Goal: Task Accomplishment & Management: Use online tool/utility

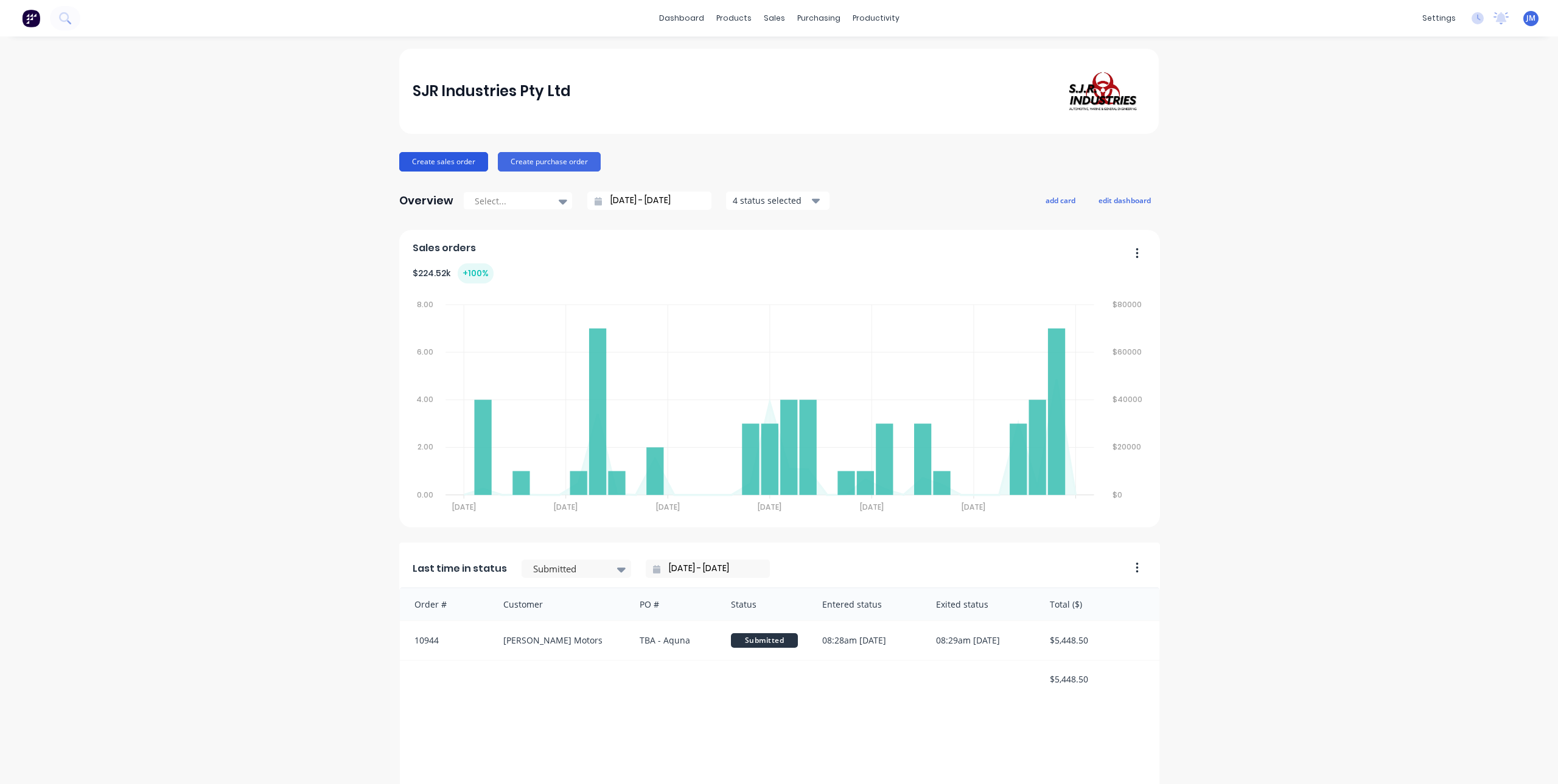
click at [445, 166] on button "Create sales order" at bounding box center [443, 162] width 89 height 19
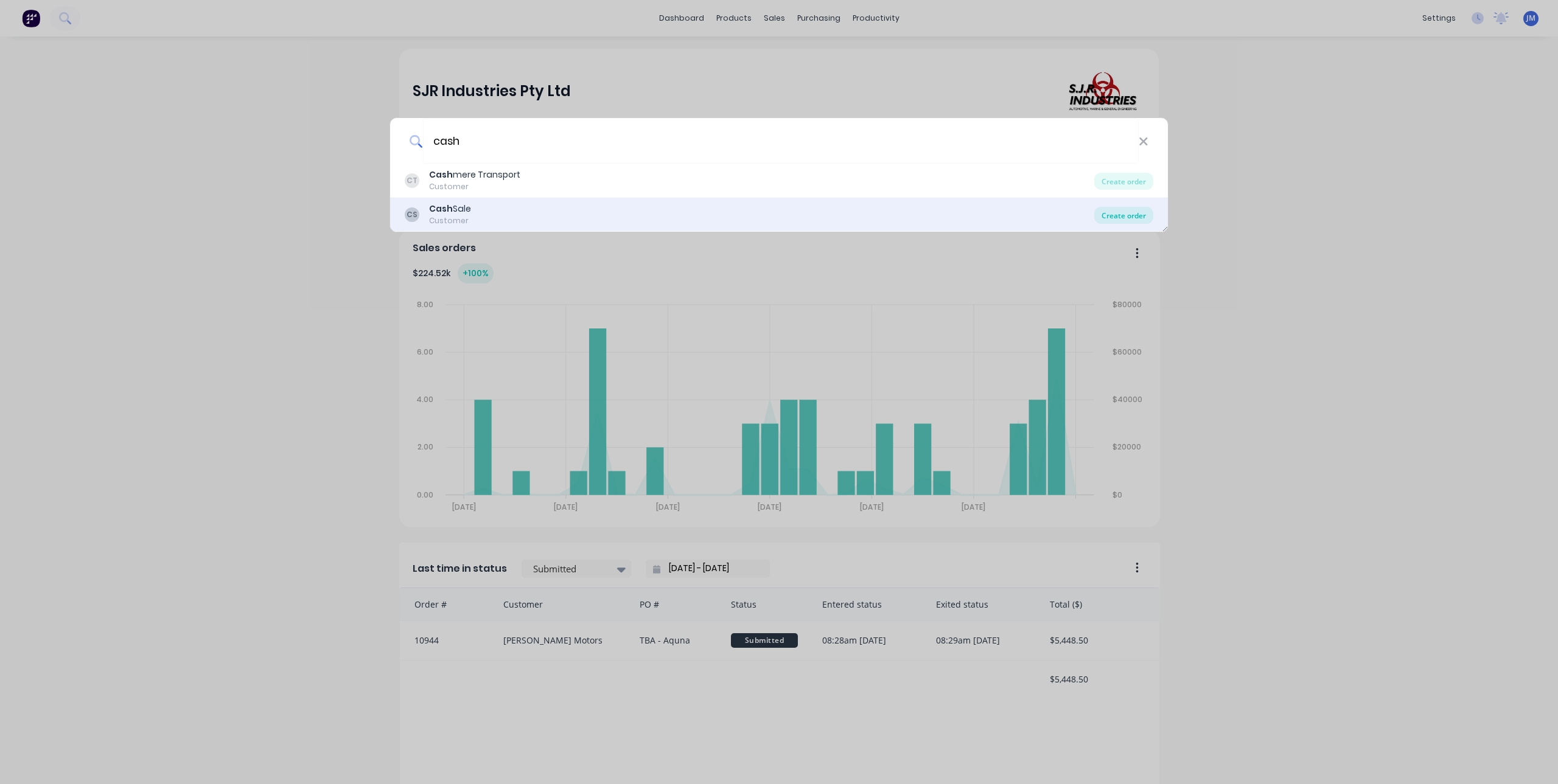
type input "cash"
click at [1101, 213] on div "Create order" at bounding box center [1124, 216] width 59 height 17
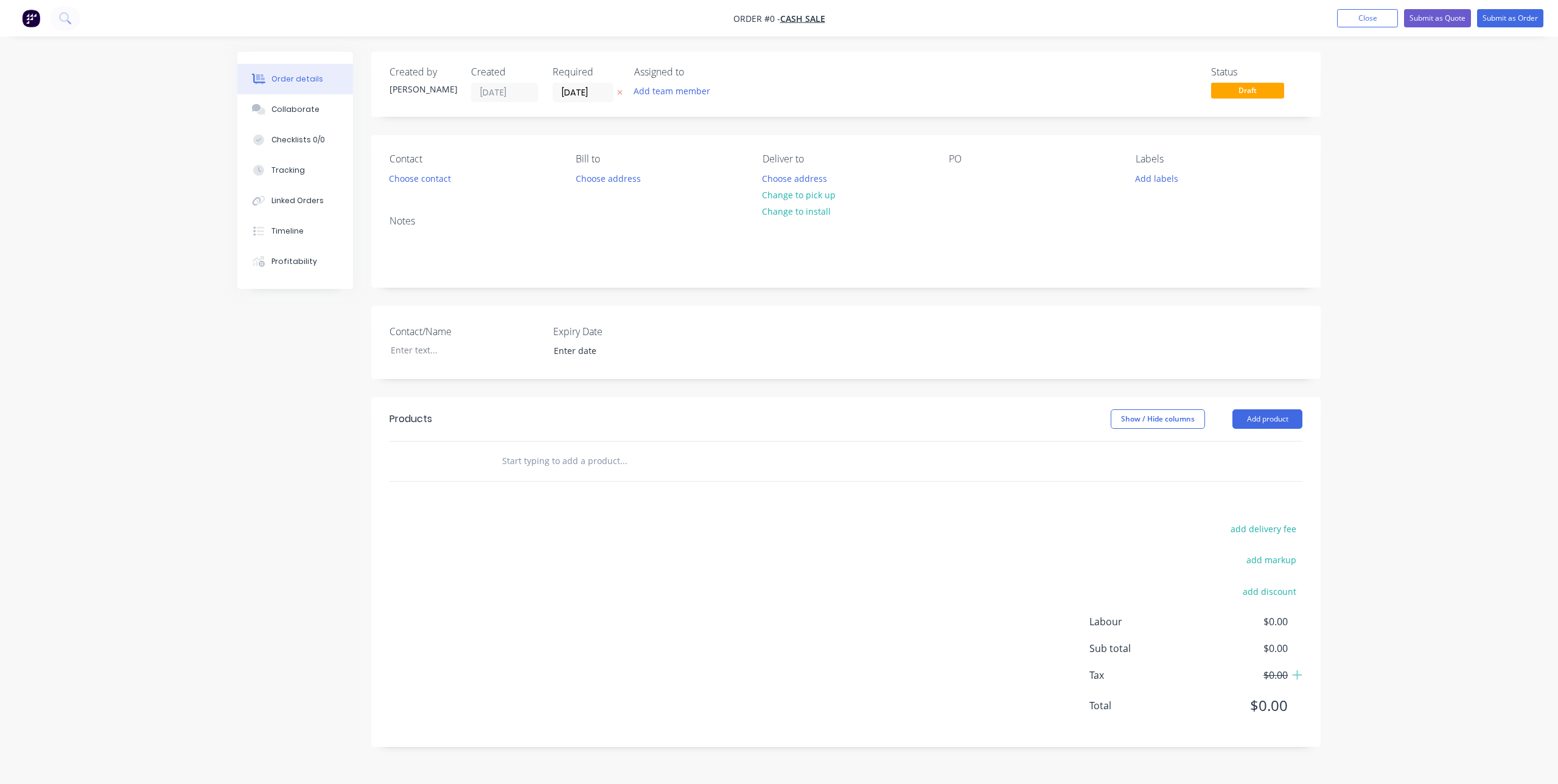
click at [551, 463] on input "text" at bounding box center [623, 461] width 243 height 25
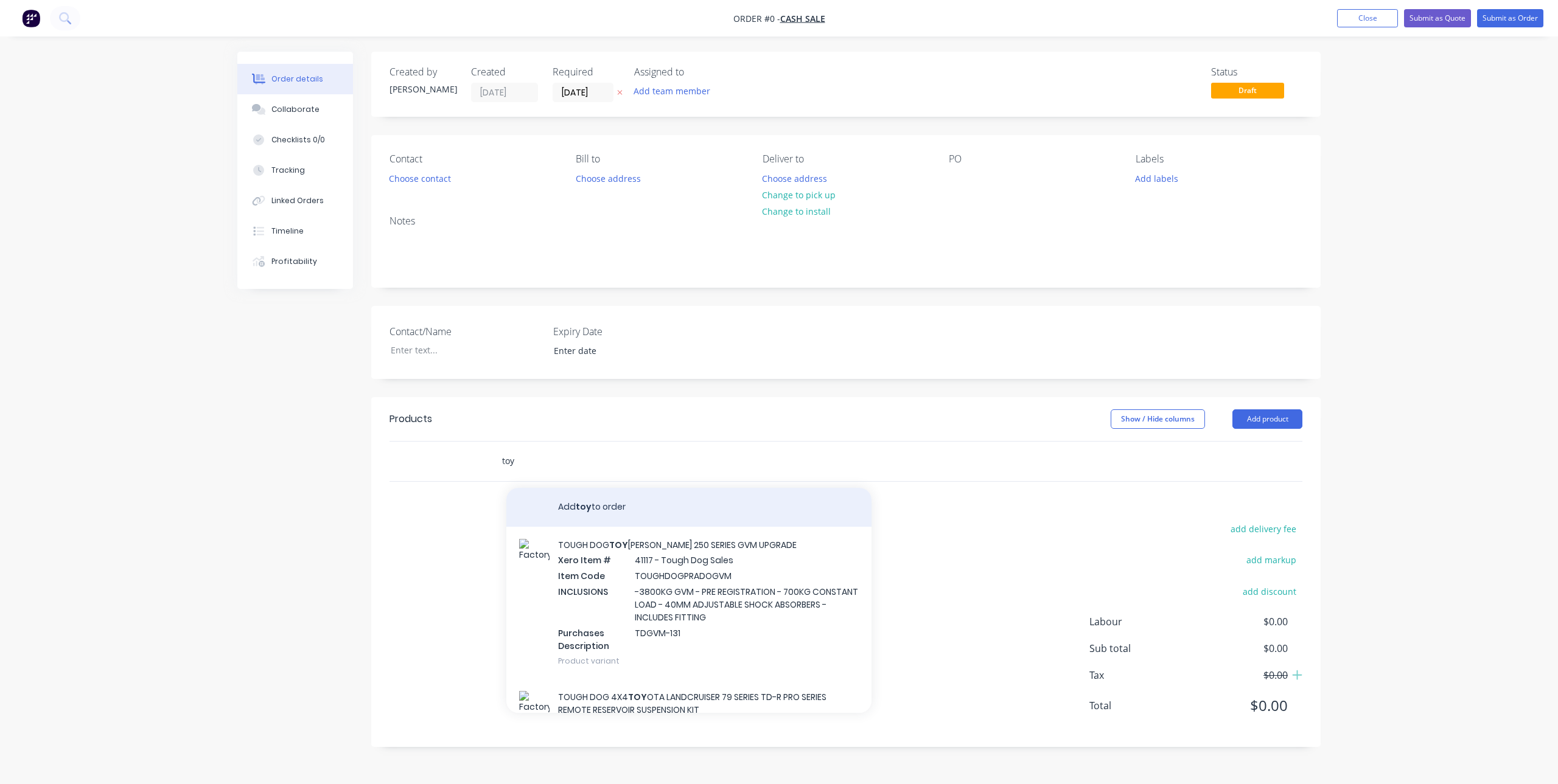
type input "toy"
click at [592, 509] on button "Add toy to order" at bounding box center [689, 507] width 365 height 39
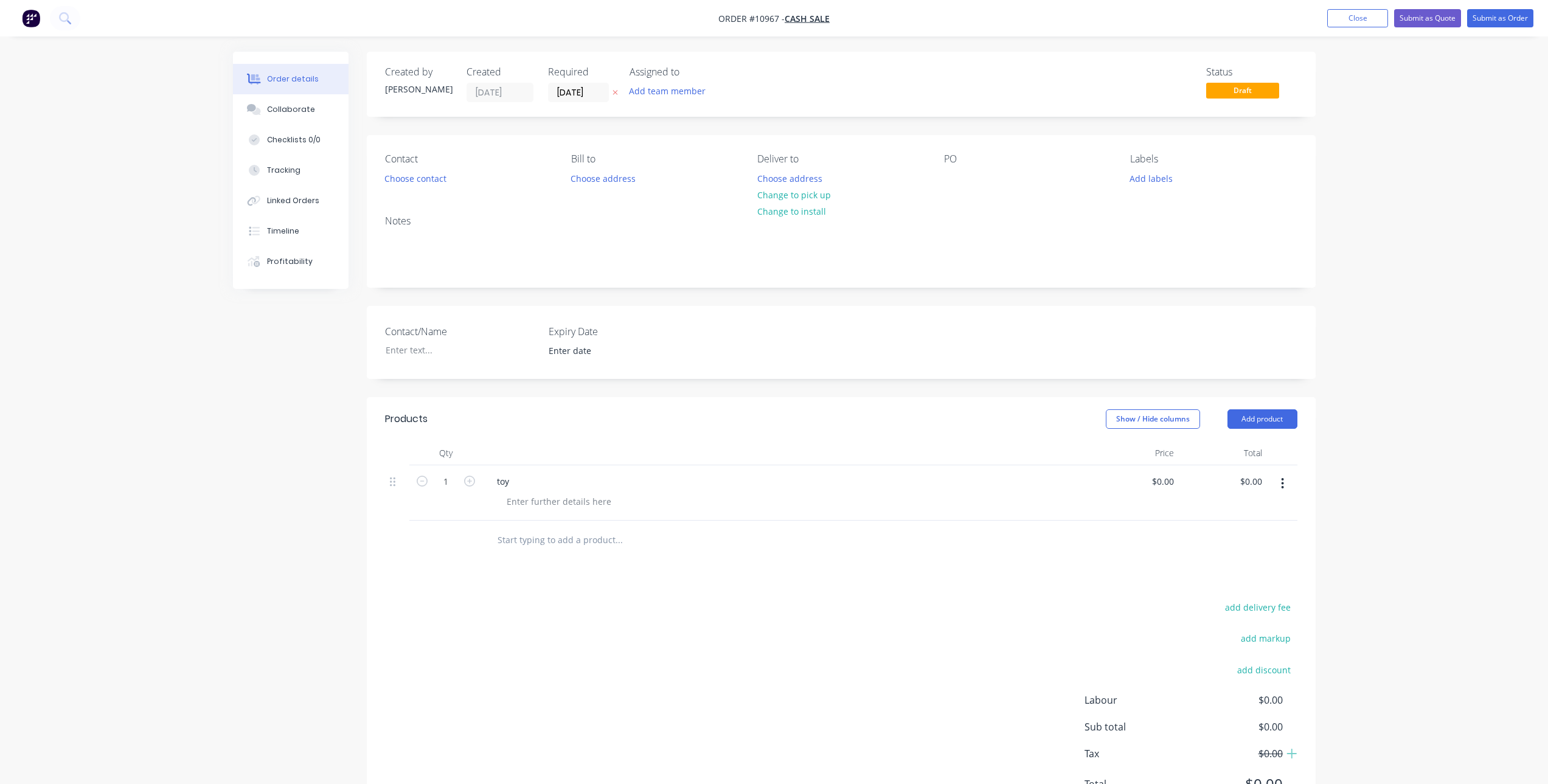
click at [522, 480] on div "toy" at bounding box center [786, 481] width 599 height 17
click at [509, 486] on div "toy" at bounding box center [503, 481] width 32 height 17
drag, startPoint x: 514, startPoint y: 477, endPoint x: 473, endPoint y: 500, distance: 47.0
click at [473, 500] on div "1 toy $0.00 $0.00 $0.00 $0.00" at bounding box center [841, 493] width 912 height 56
click at [1156, 479] on div "0 $0.00" at bounding box center [1135, 493] width 88 height 56
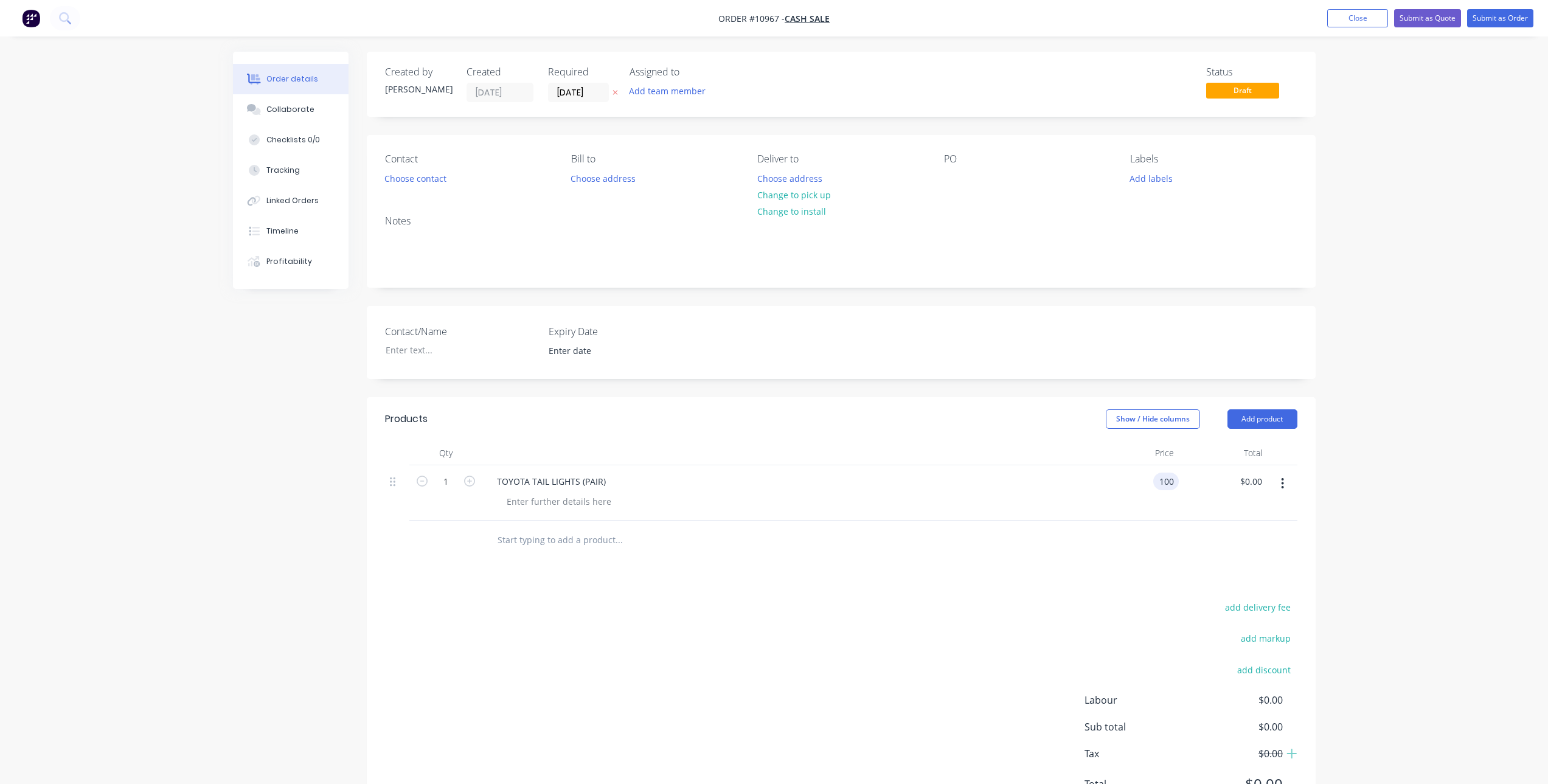
type input "$100.00"
click at [996, 540] on div at bounding box center [841, 540] width 912 height 40
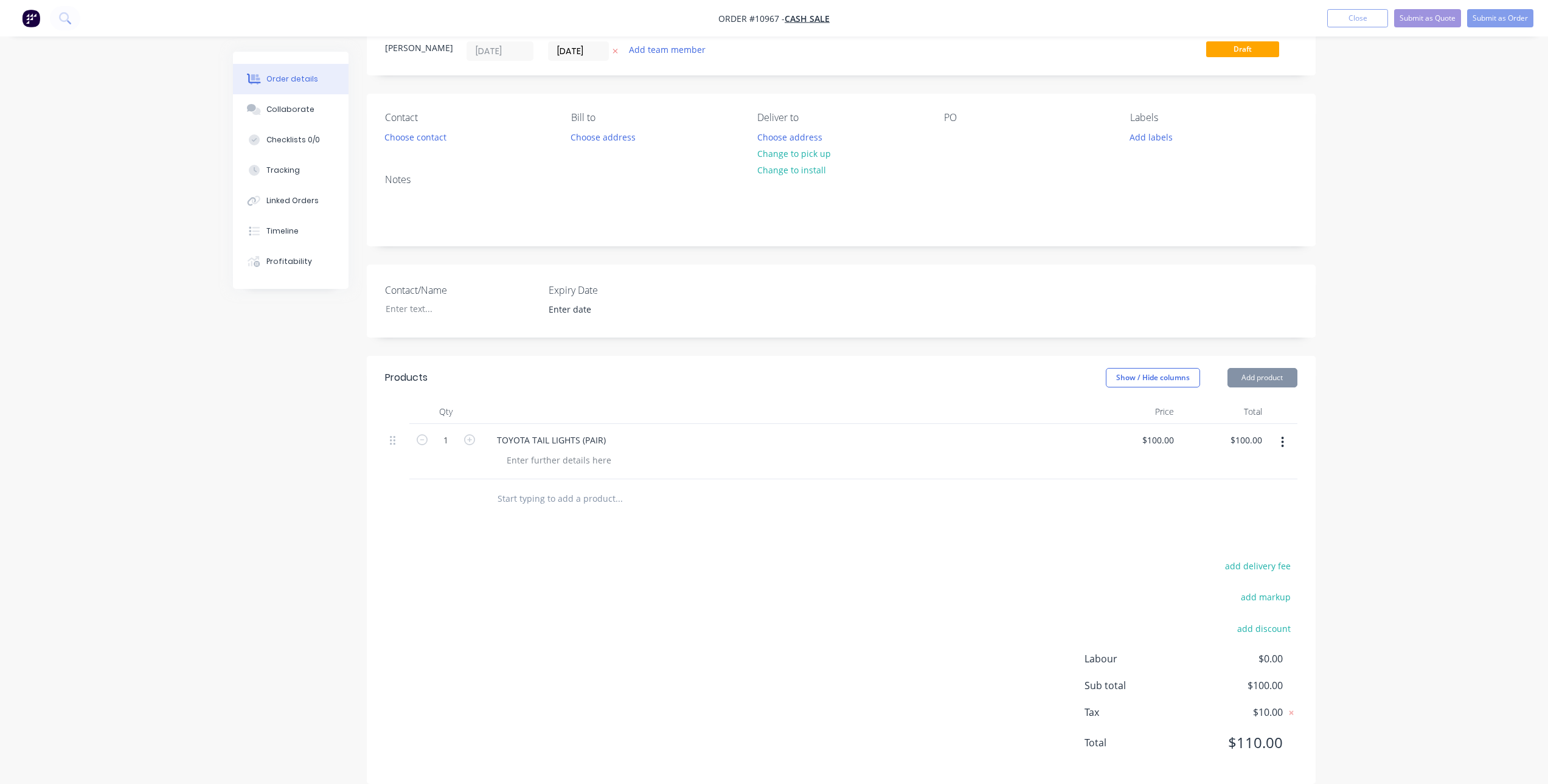
scroll to position [60, 0]
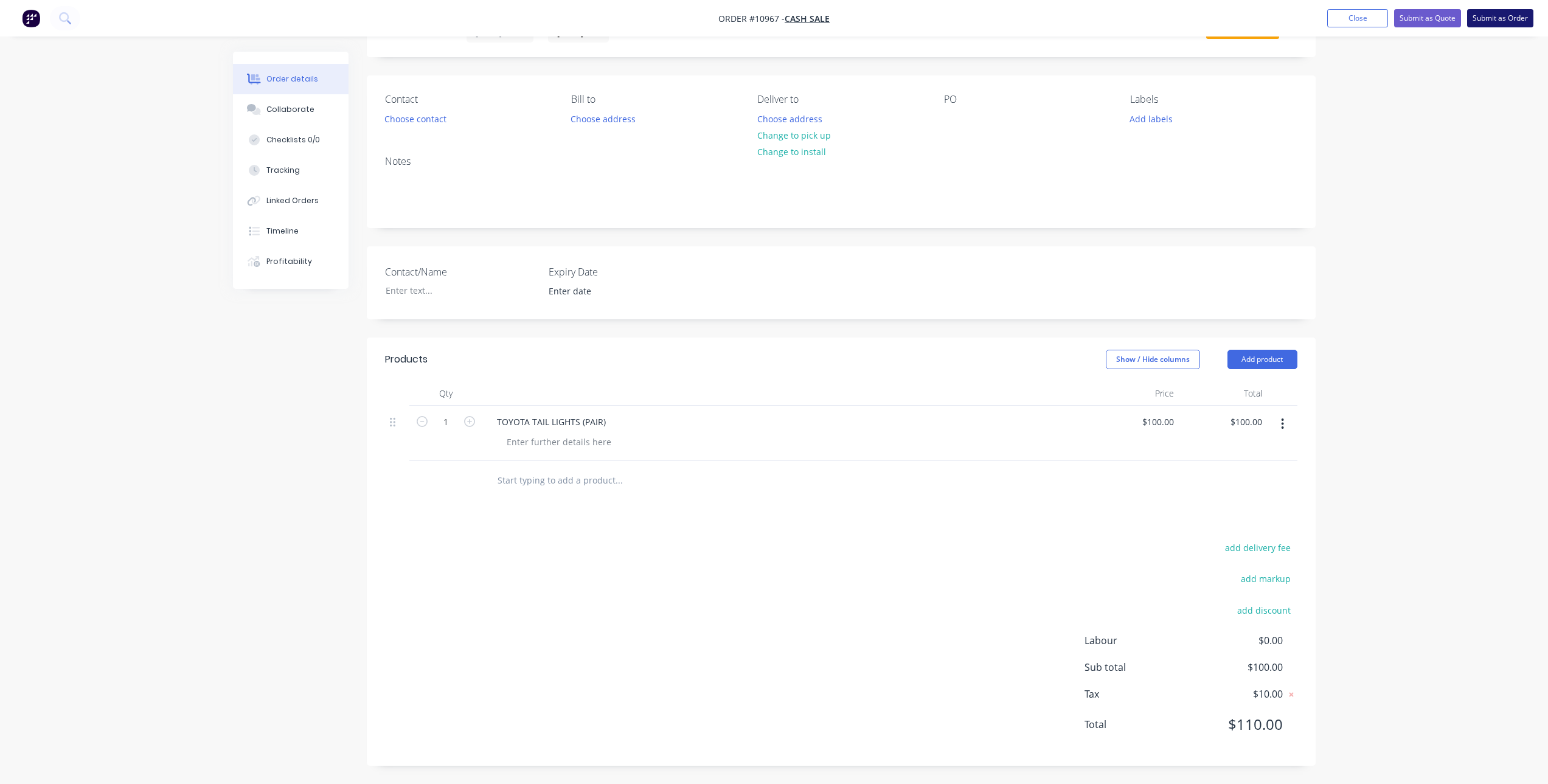
click at [1495, 19] on button "Submit as Order" at bounding box center [1500, 18] width 66 height 18
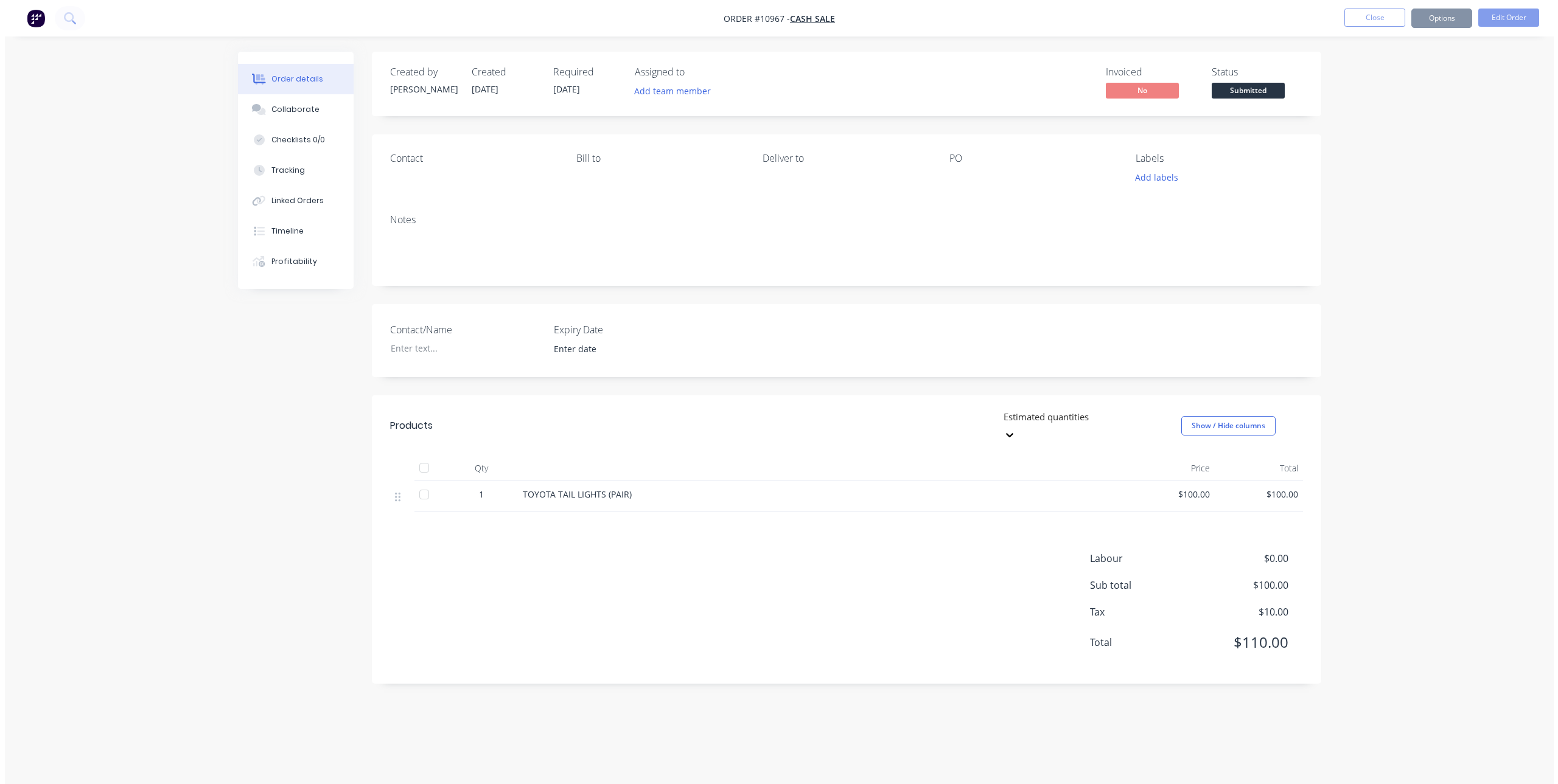
scroll to position [0, 0]
click at [1451, 14] on button "Options" at bounding box center [1445, 18] width 61 height 19
click at [1376, 63] on button "Invoice" at bounding box center [1409, 74] width 134 height 25
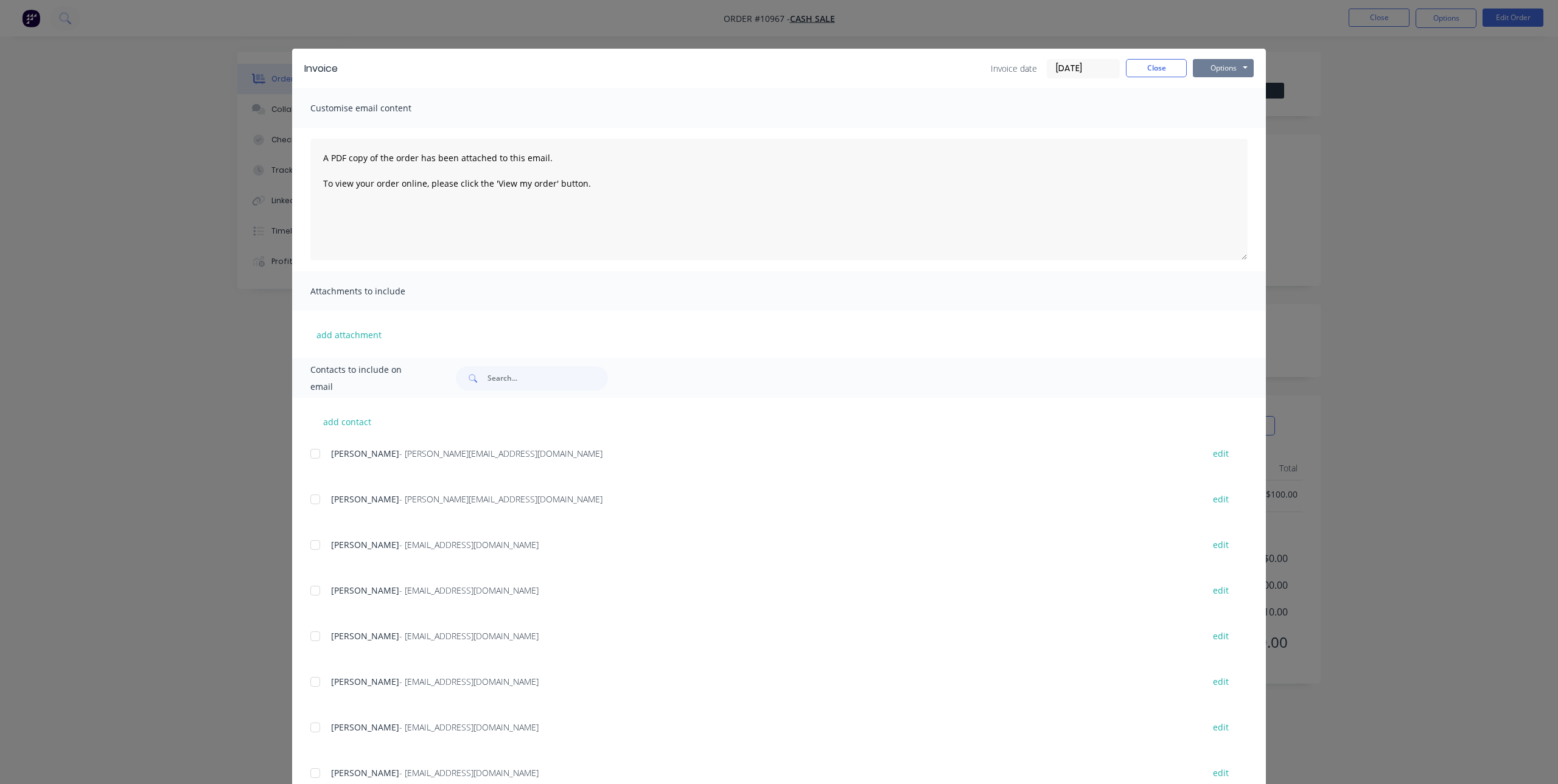
click at [1232, 63] on button "Options" at bounding box center [1223, 68] width 61 height 18
click at [1222, 112] on button "Print" at bounding box center [1232, 110] width 78 height 20
click at [1176, 69] on button "Close" at bounding box center [1156, 68] width 61 height 18
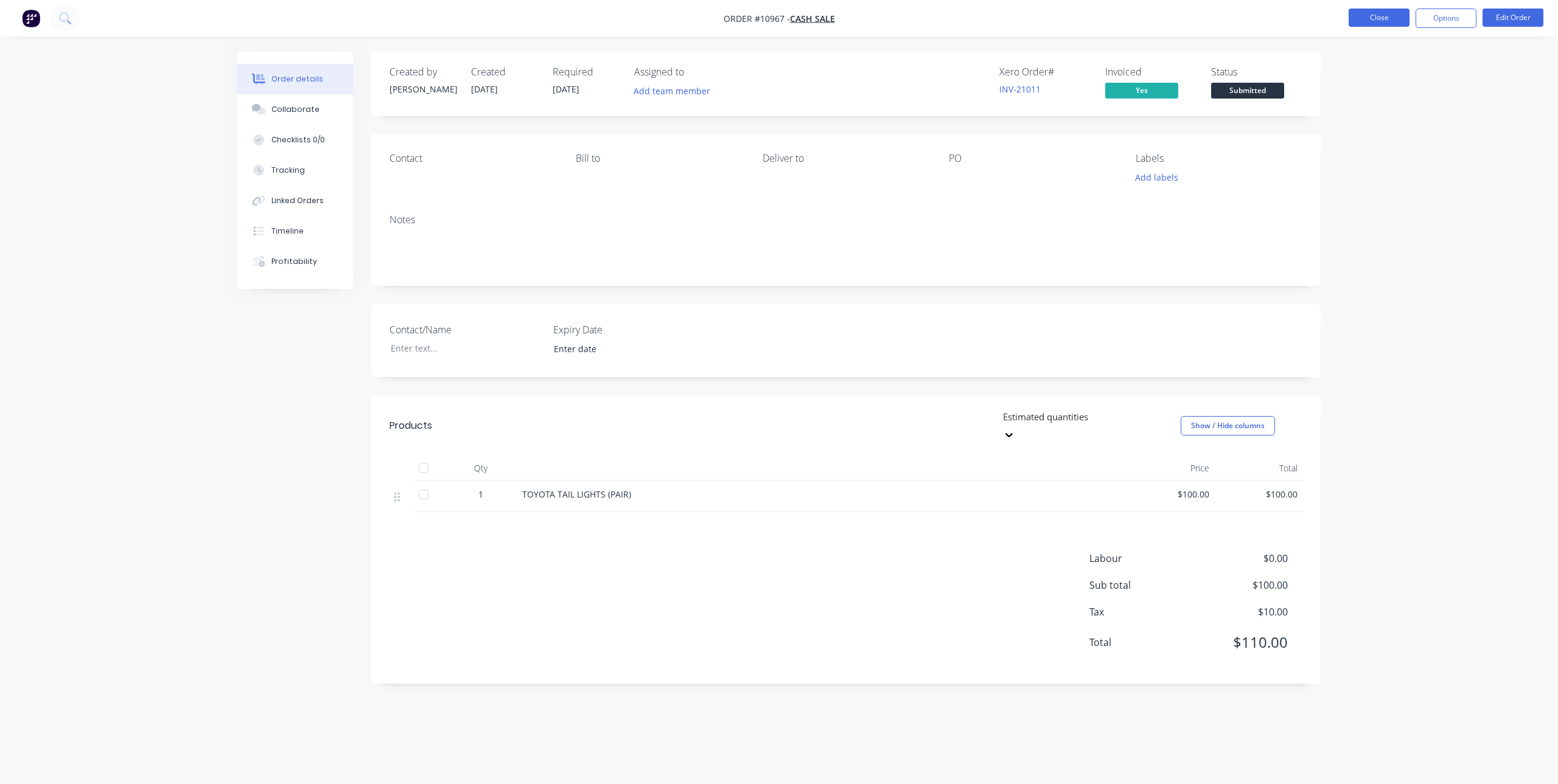
click at [1368, 25] on button "Close" at bounding box center [1379, 17] width 61 height 18
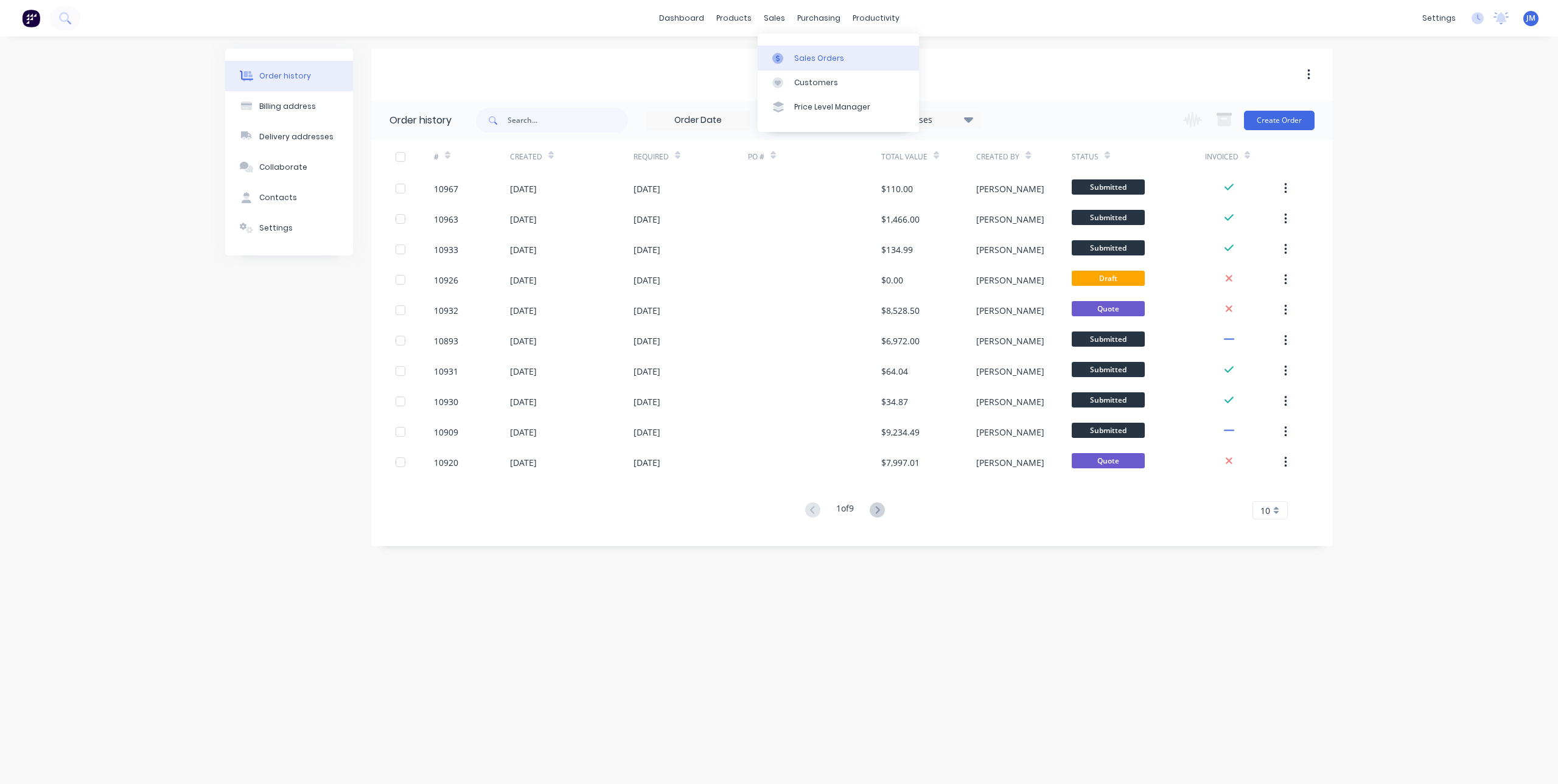
click at [787, 52] on link "Sales Orders" at bounding box center [838, 58] width 161 height 25
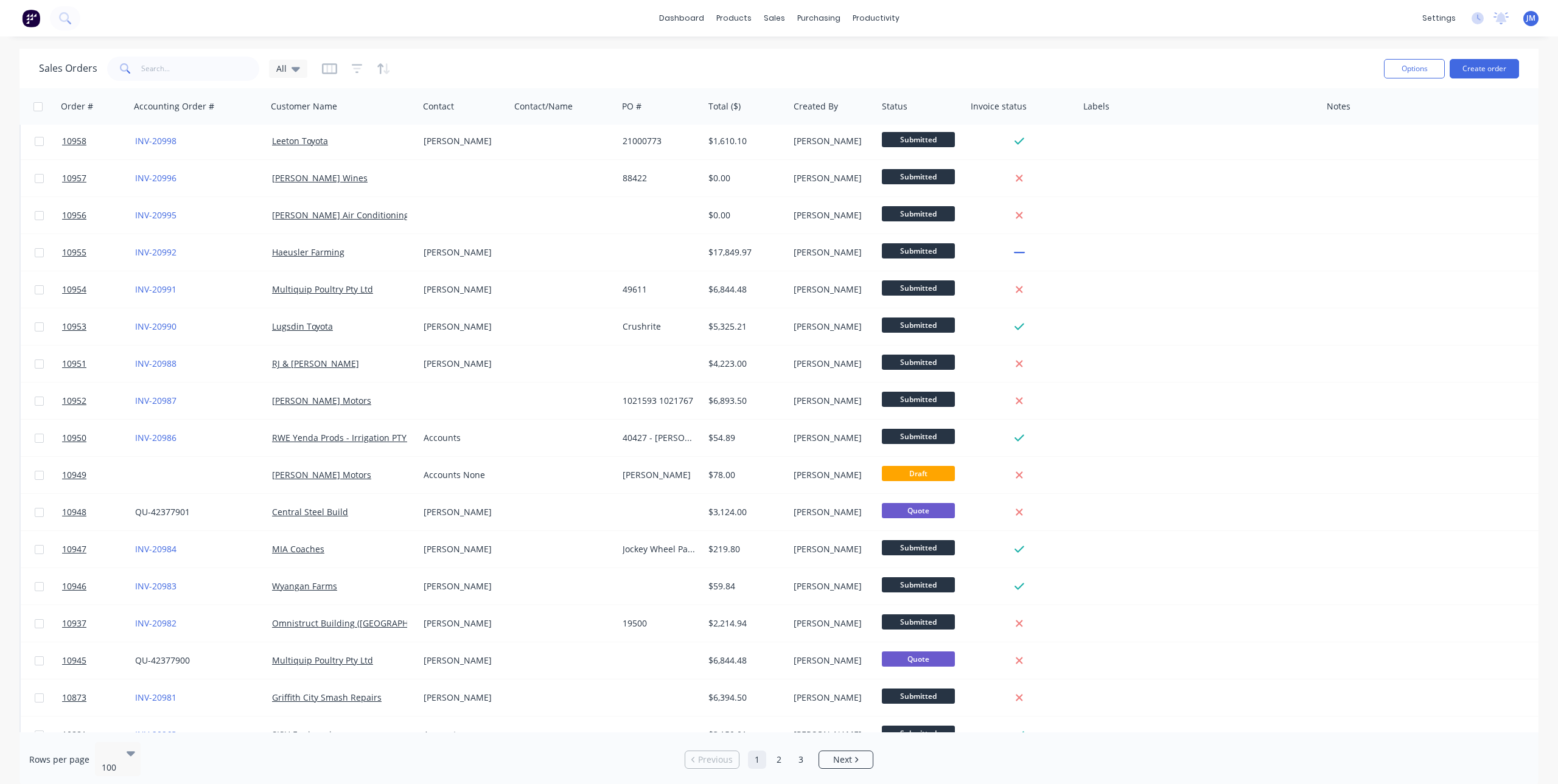
scroll to position [487, 0]
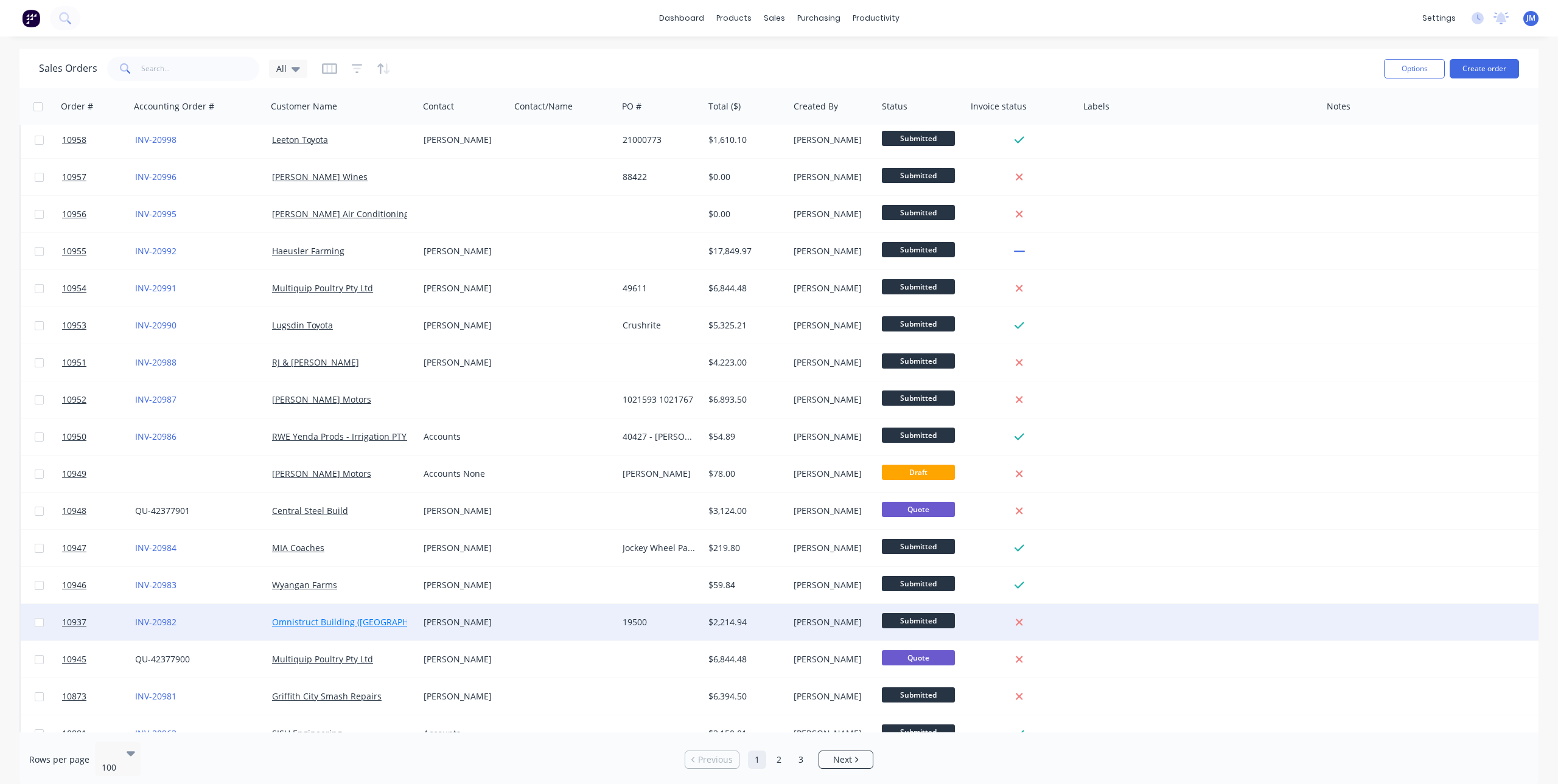
click at [331, 626] on link "Omnistruct Building ([GEOGRAPHIC_DATA]) PTY LTD" at bounding box center [376, 622] width 209 height 12
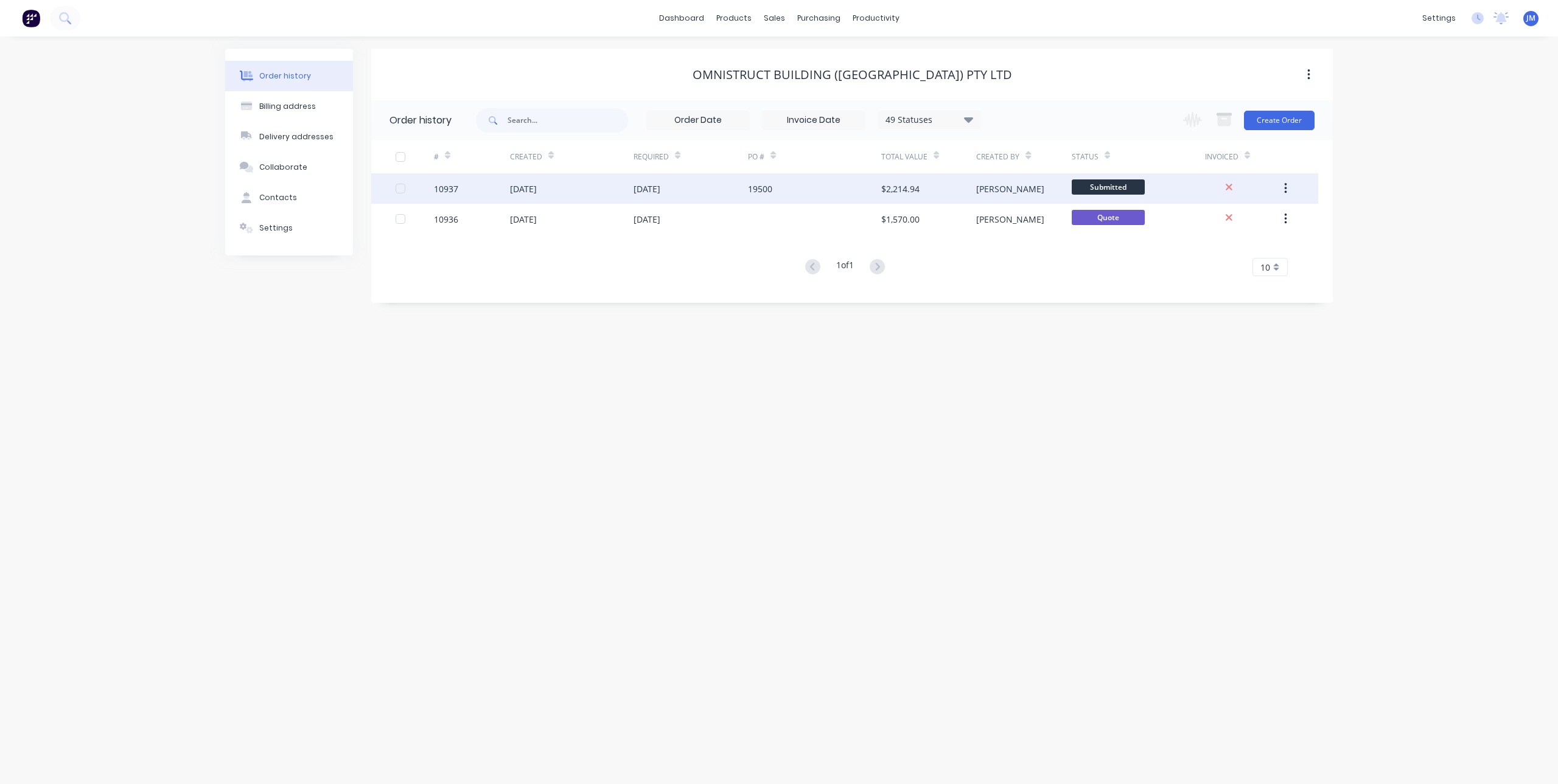
click at [640, 191] on div "[DATE]" at bounding box center [647, 189] width 27 height 13
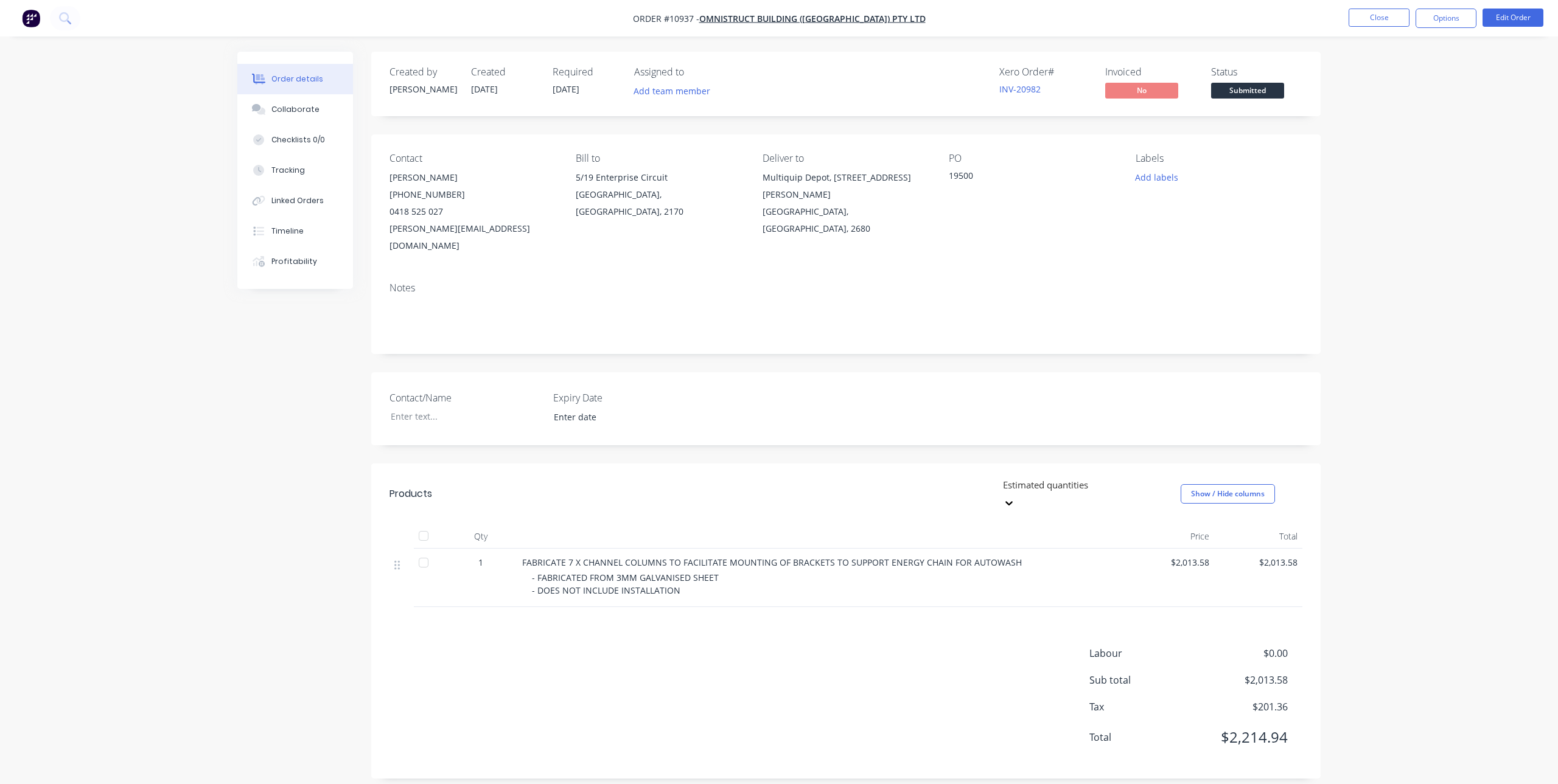
drag, startPoint x: 879, startPoint y: 19, endPoint x: 787, endPoint y: 37, distance: 93.7
click at [787, 37] on div "Order details Collaborate Checklists 0/0 Tracking Linked Orders Timeline Profit…" at bounding box center [779, 398] width 1558 height 797
drag, startPoint x: 899, startPoint y: 25, endPoint x: 753, endPoint y: 28, distance: 146.0
click at [753, 28] on nav "Order #10937 - Omnistruct Building ([GEOGRAPHIC_DATA]) PTY LTD Close Options Ed…" at bounding box center [779, 18] width 1558 height 37
click at [865, 21] on span "Omnistruct Building ([GEOGRAPHIC_DATA]) PTY LTD" at bounding box center [813, 19] width 227 height 12
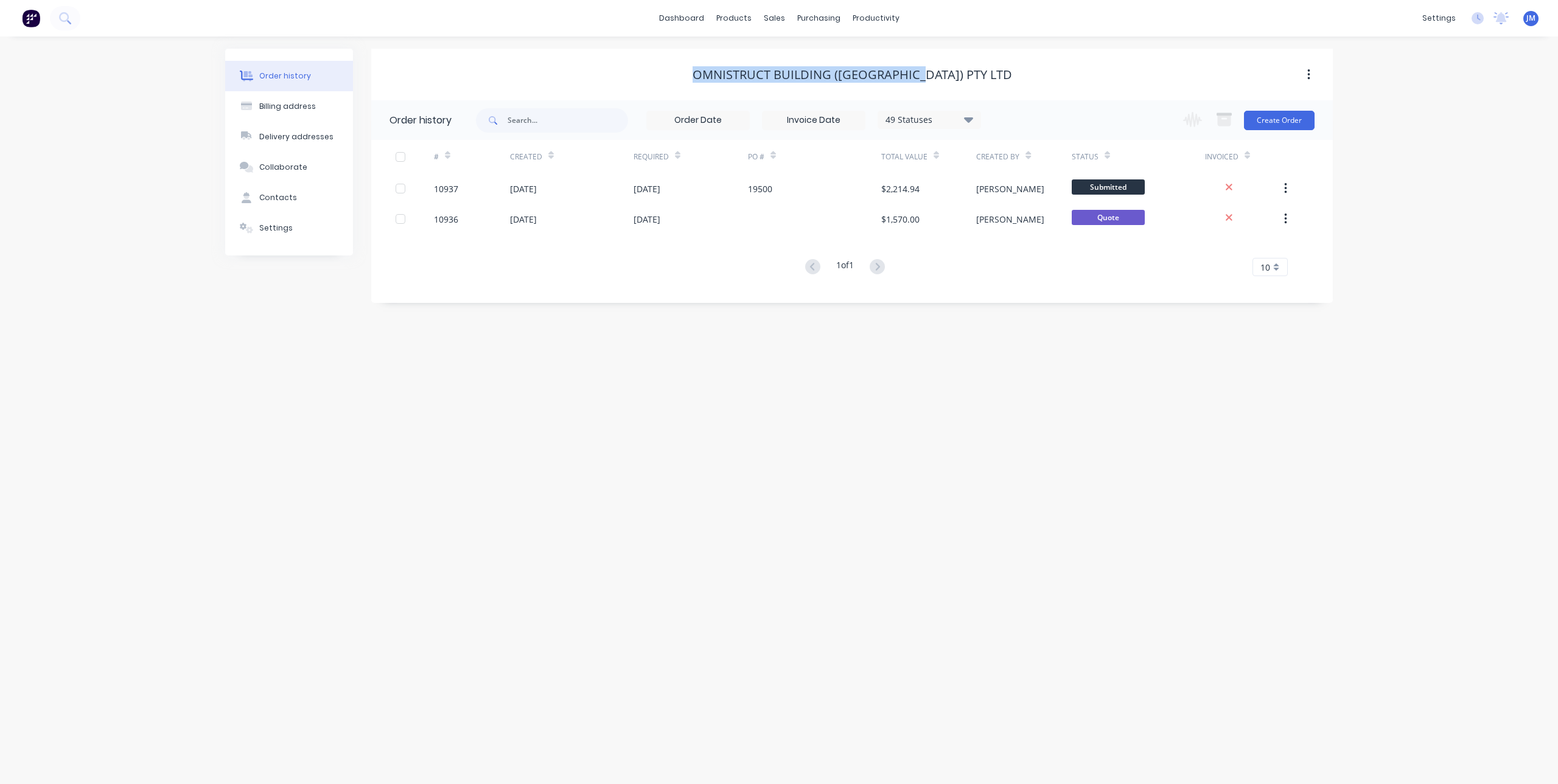
drag, startPoint x: 735, startPoint y: 79, endPoint x: 981, endPoint y: 77, distance: 246.0
click at [981, 77] on div "Omnistruct Building ([GEOGRAPHIC_DATA]) PTY LTD" at bounding box center [852, 75] width 961 height 14
copy div "Omnistruct Building ([GEOGRAPHIC_DATA]) PTY LTD"
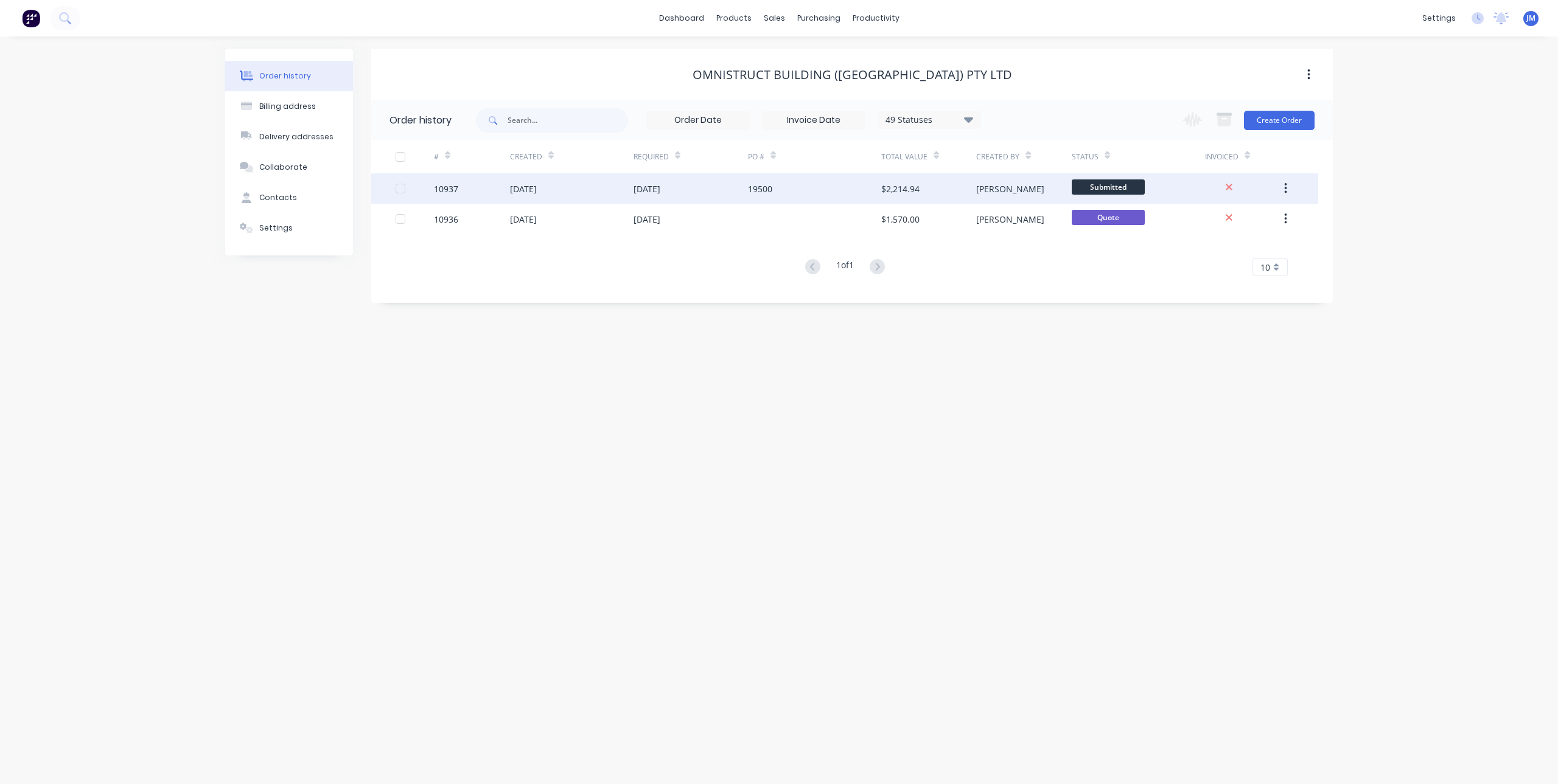
click at [660, 184] on div "[DATE]" at bounding box center [647, 189] width 27 height 13
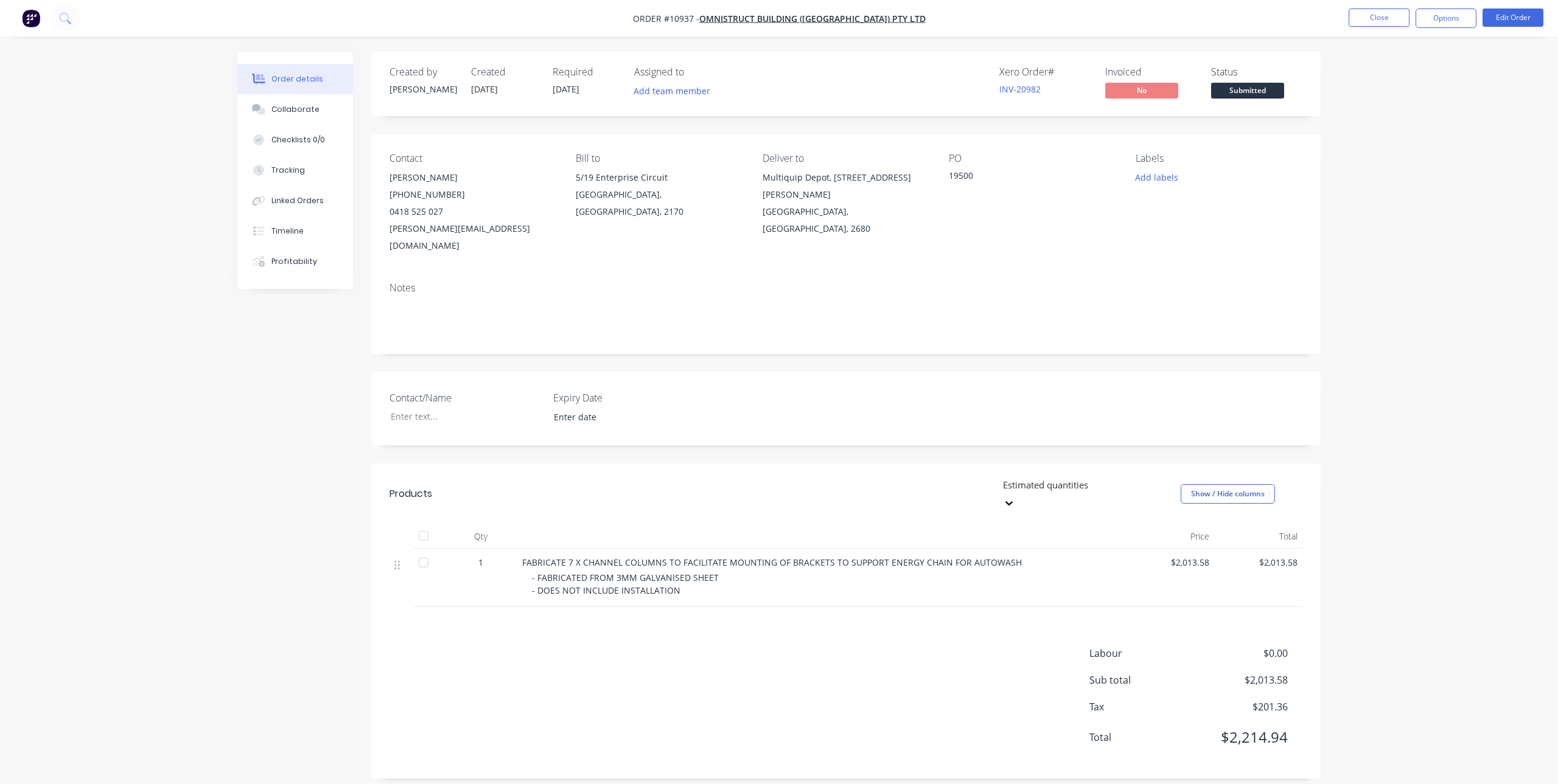
click at [479, 227] on div "[PERSON_NAME][EMAIL_ADDRESS][DOMAIN_NAME]" at bounding box center [473, 237] width 167 height 34
drag, startPoint x: 390, startPoint y: 231, endPoint x: 494, endPoint y: 231, distance: 104.0
click at [494, 231] on div "[PERSON_NAME][EMAIL_ADDRESS][DOMAIN_NAME]" at bounding box center [473, 237] width 167 height 34
copy div "[PERSON_NAME][EMAIL_ADDRESS][DOMAIN_NAME]"
